Goal: Check status: Check status

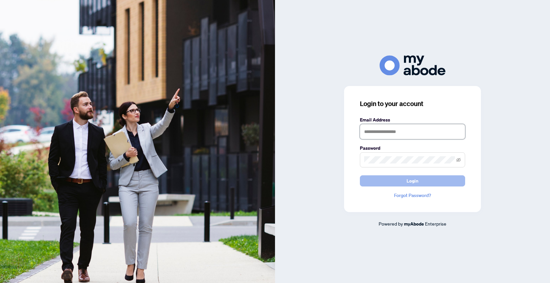
type input "**********"
click at [409, 181] on span "Login" at bounding box center [412, 181] width 12 height 11
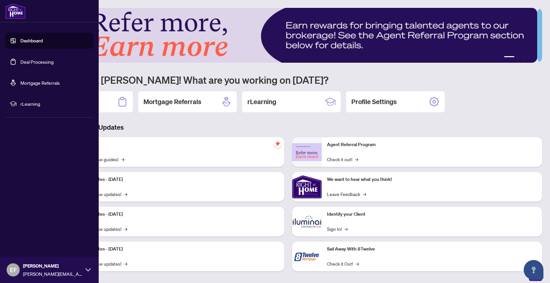
click at [29, 60] on link "Deal Processing" at bounding box center [36, 62] width 33 height 6
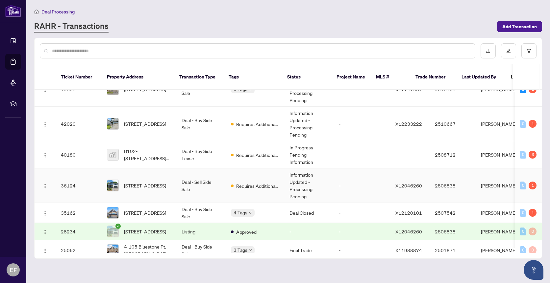
scroll to position [105, 0]
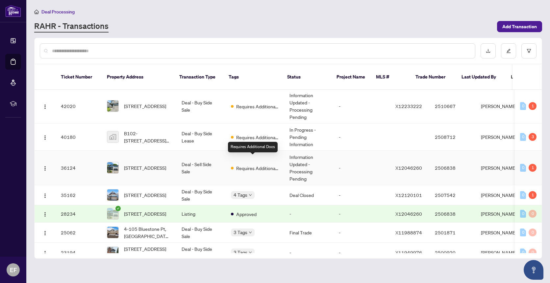
click at [264, 165] on span "Requires Additional Docs" at bounding box center [257, 168] width 43 height 7
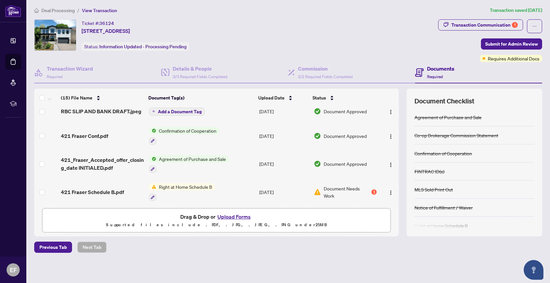
scroll to position [189, 0]
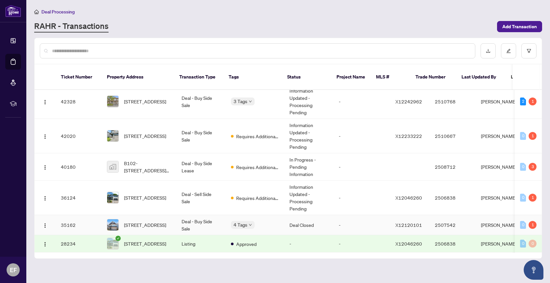
scroll to position [87, 0]
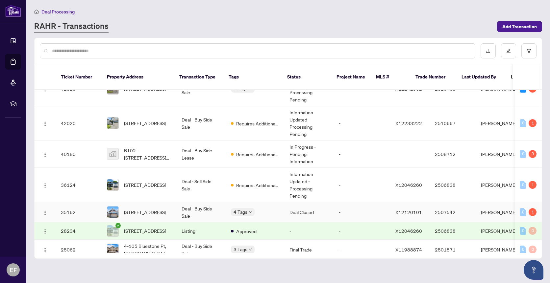
click at [217, 206] on td "Deal - Buy Side Sale" at bounding box center [200, 212] width 49 height 20
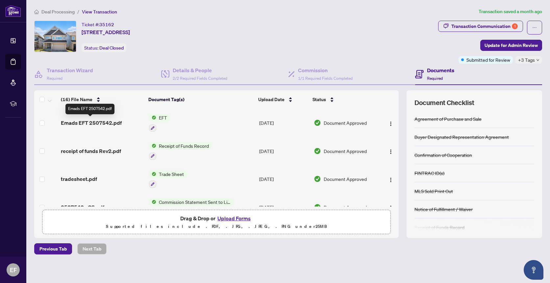
click at [108, 121] on span "Emads EFT 2507542.pdf" at bounding box center [91, 123] width 61 height 8
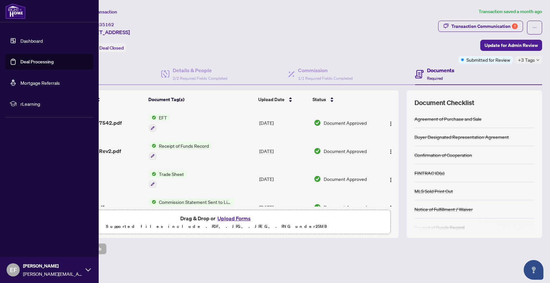
click at [20, 40] on link "Dashboard" at bounding box center [31, 41] width 22 height 6
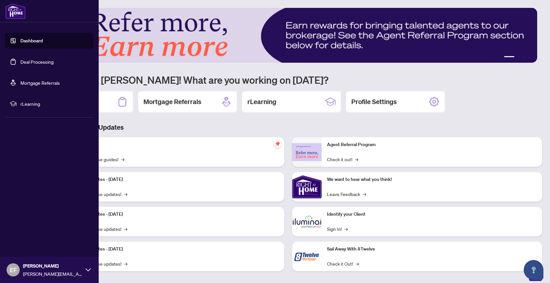
click at [20, 59] on link "Deal Processing" at bounding box center [36, 62] width 33 height 6
